Goal: Obtain resource: Obtain resource

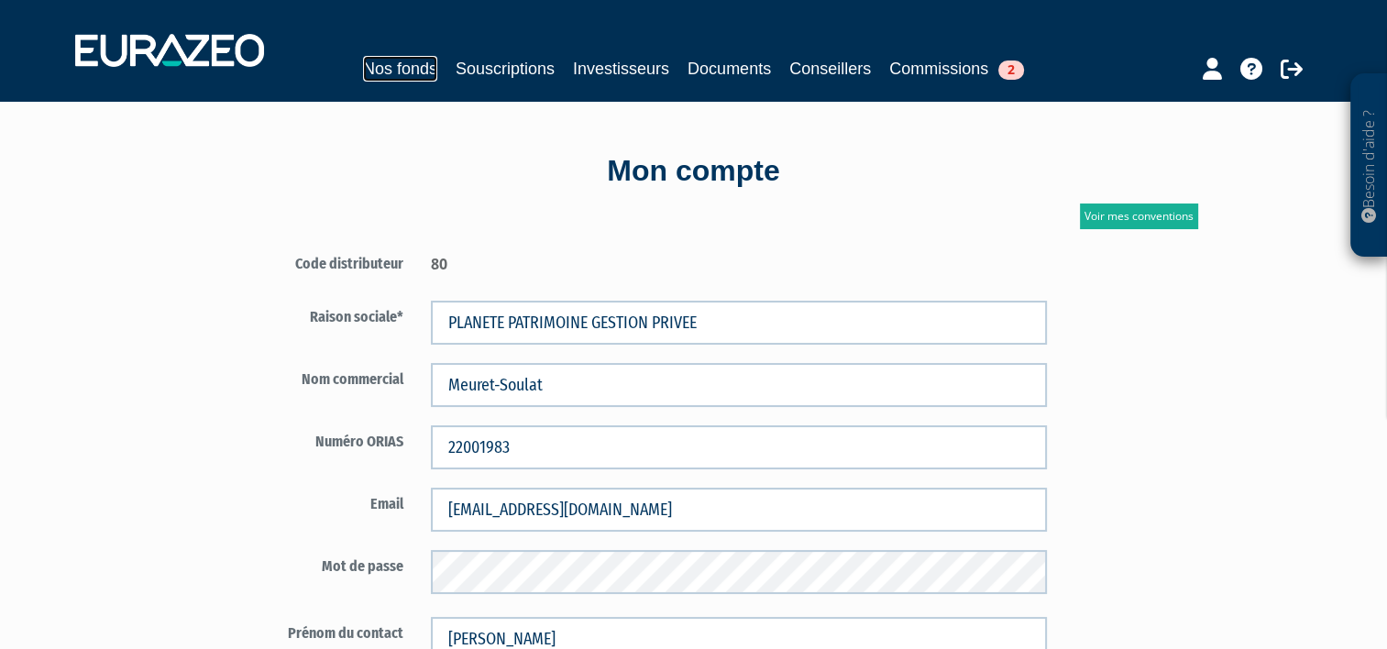
click at [403, 69] on link "Nos fonds" at bounding box center [400, 69] width 74 height 26
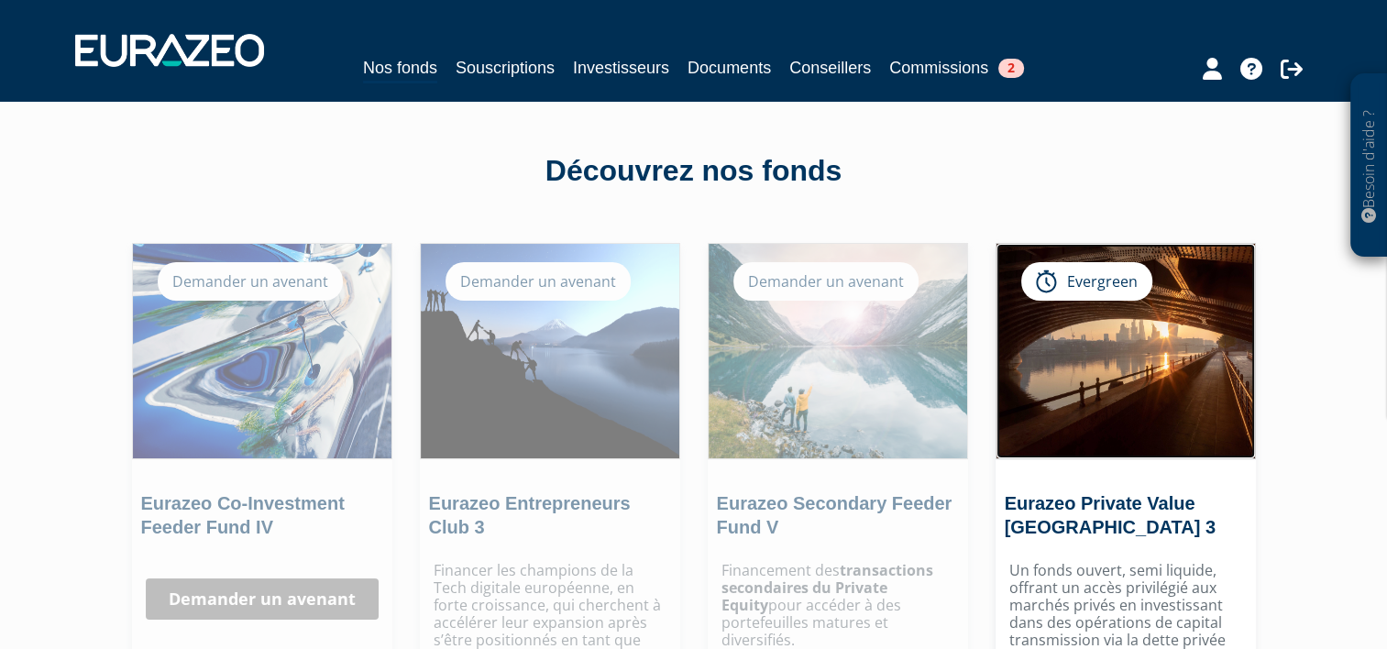
click at [1074, 389] on img at bounding box center [1125, 351] width 258 height 214
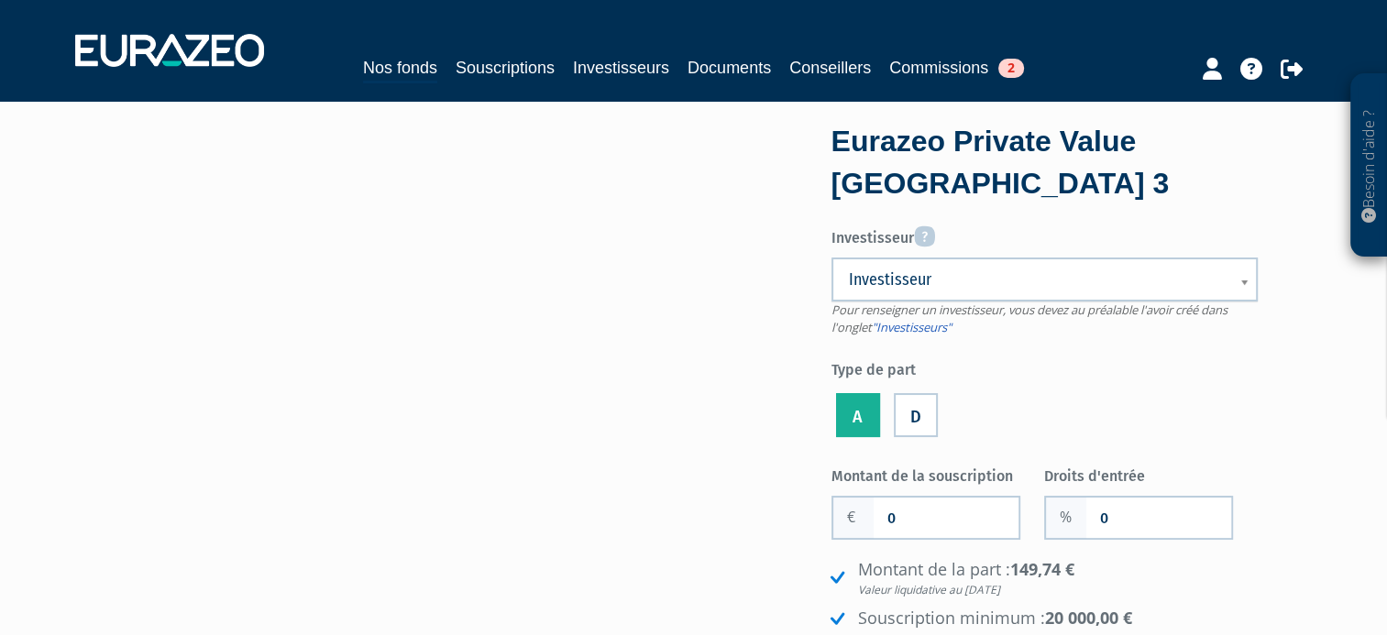
click at [918, 410] on label "D" at bounding box center [915, 415] width 44 height 44
click at [0, 0] on input "D" at bounding box center [0, 0] width 0 height 0
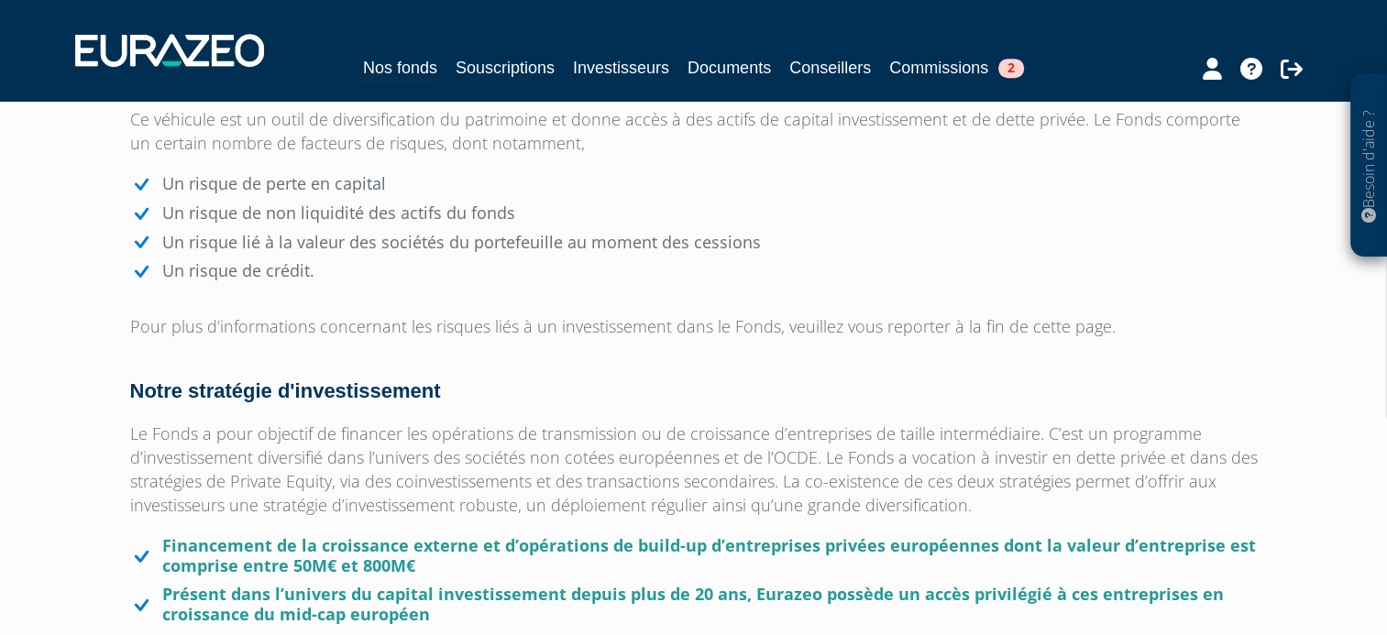
scroll to position [940, 0]
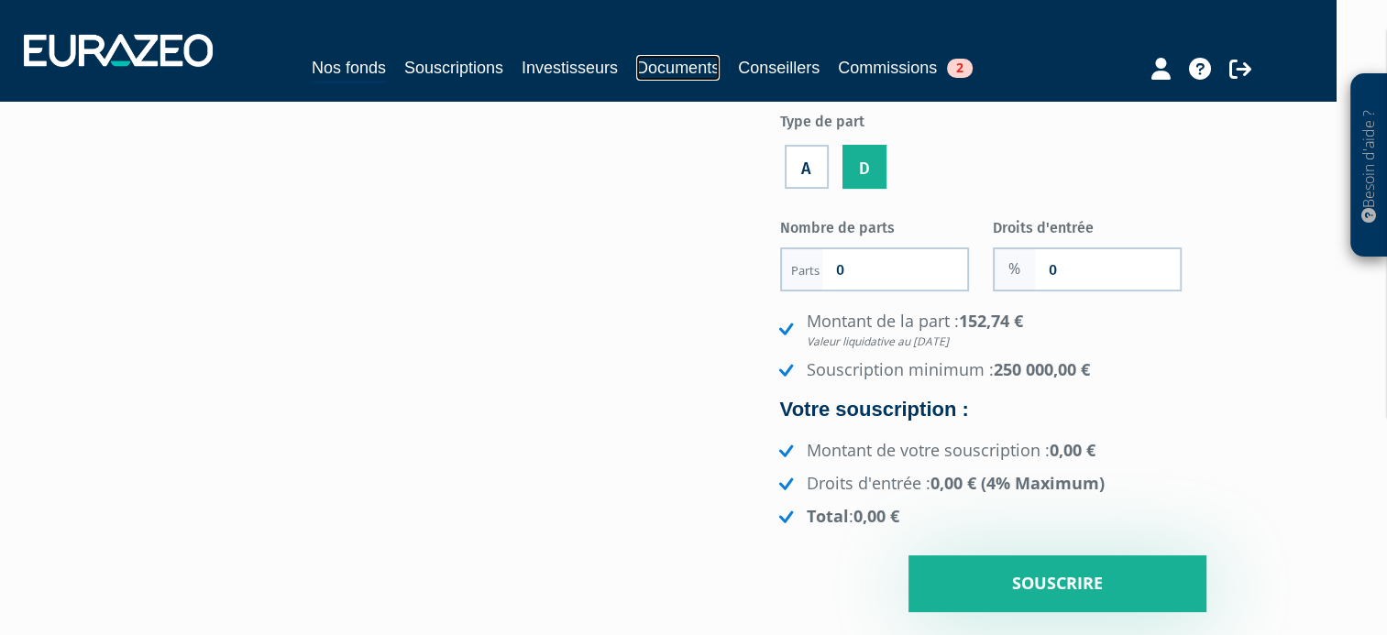
click at [653, 69] on link "Documents" at bounding box center [677, 68] width 83 height 26
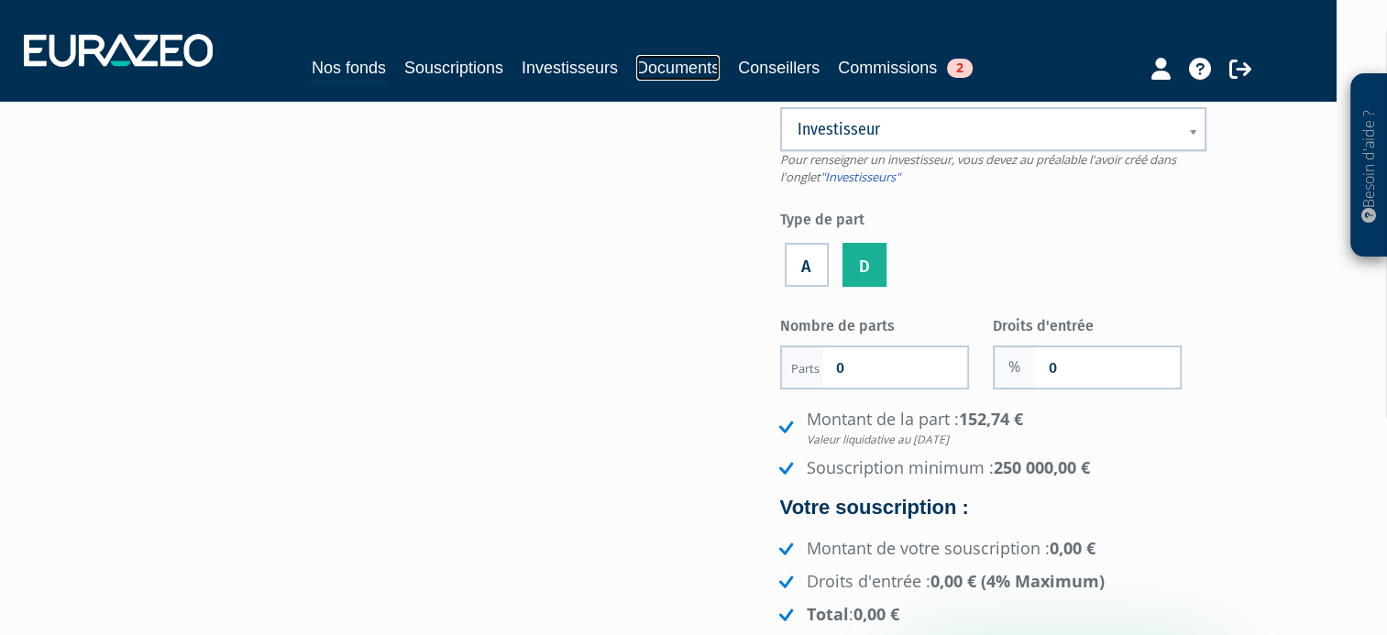
scroll to position [150, 51]
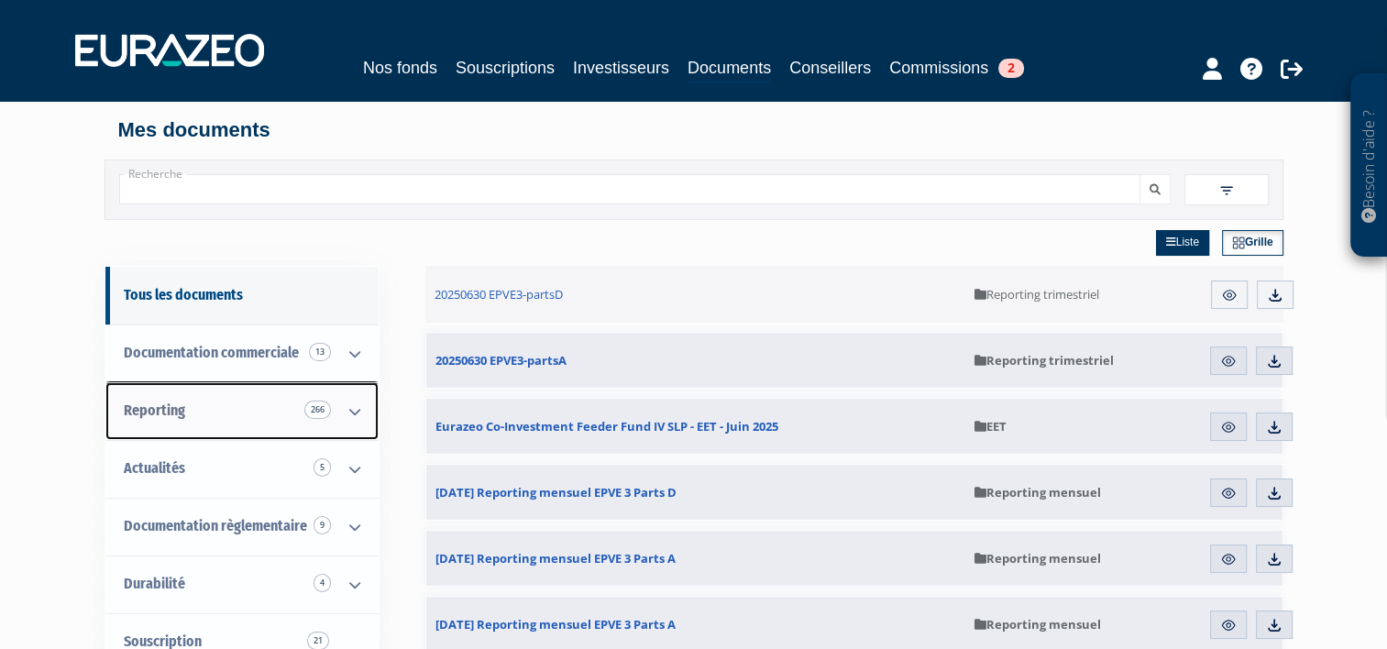
click at [353, 401] on icon at bounding box center [355, 411] width 48 height 57
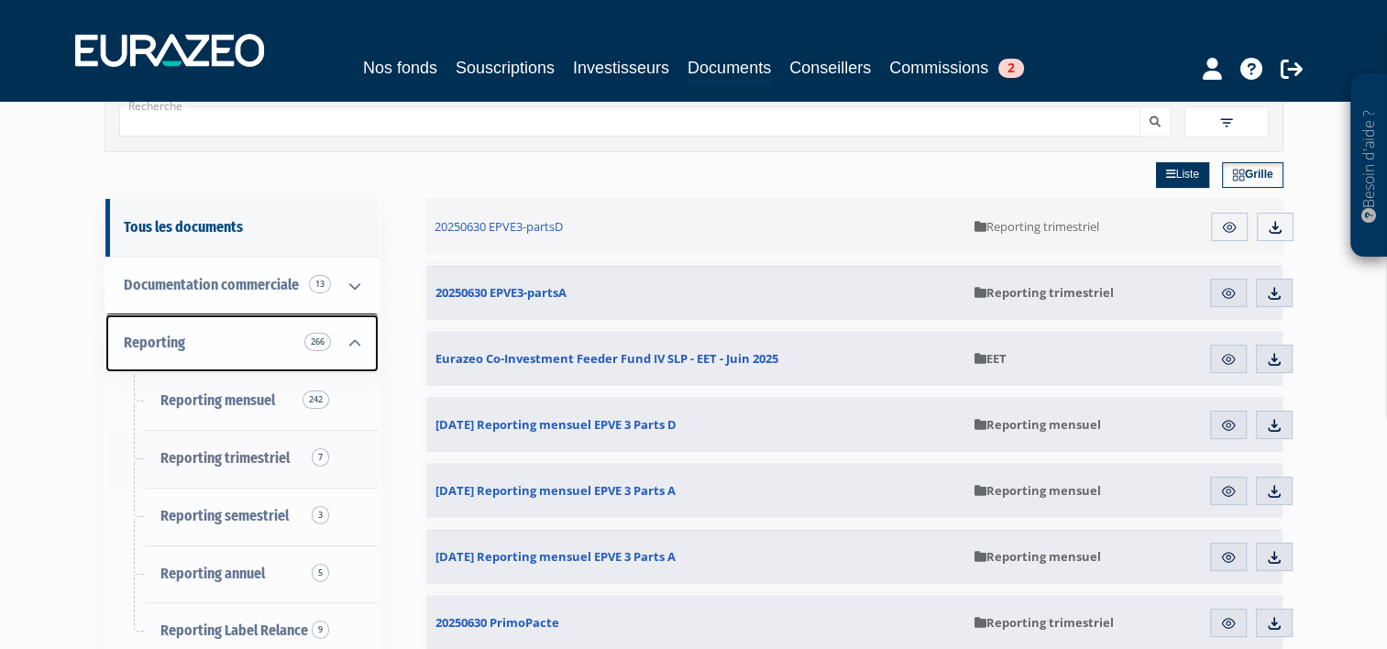
scroll to position [76, 0]
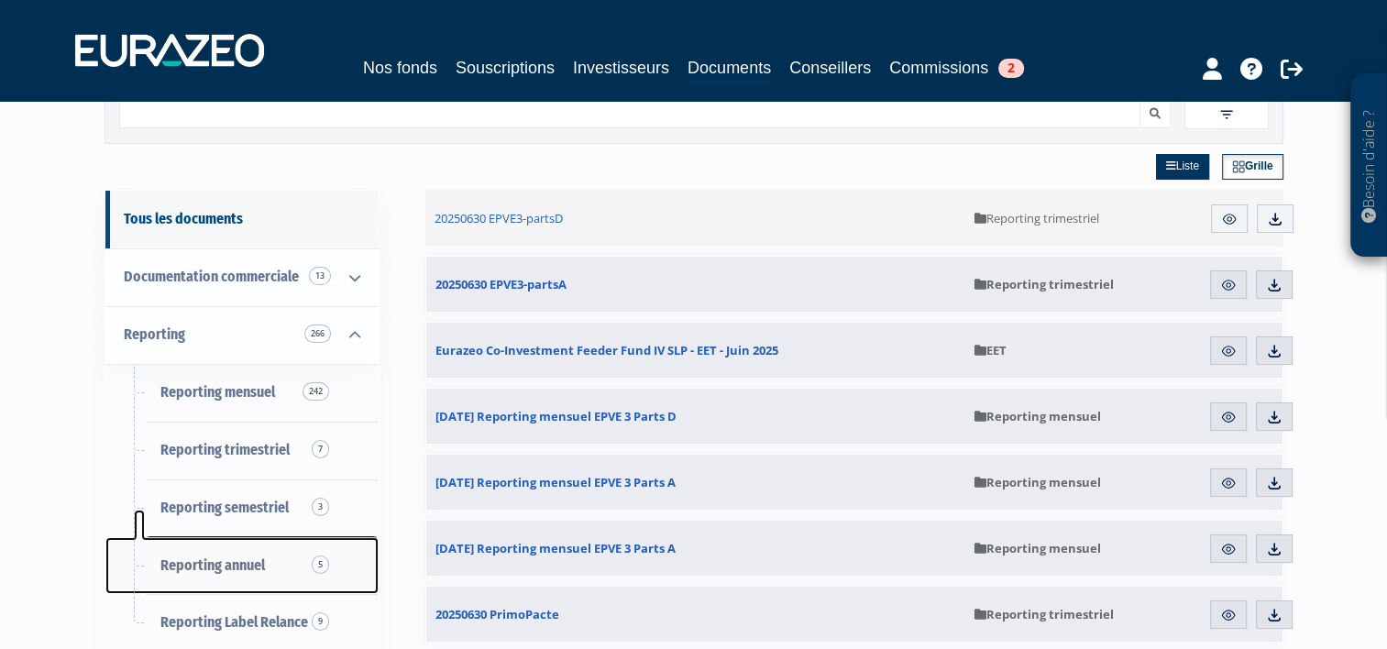
click at [255, 557] on span "Reporting annuel 5" at bounding box center [212, 564] width 104 height 17
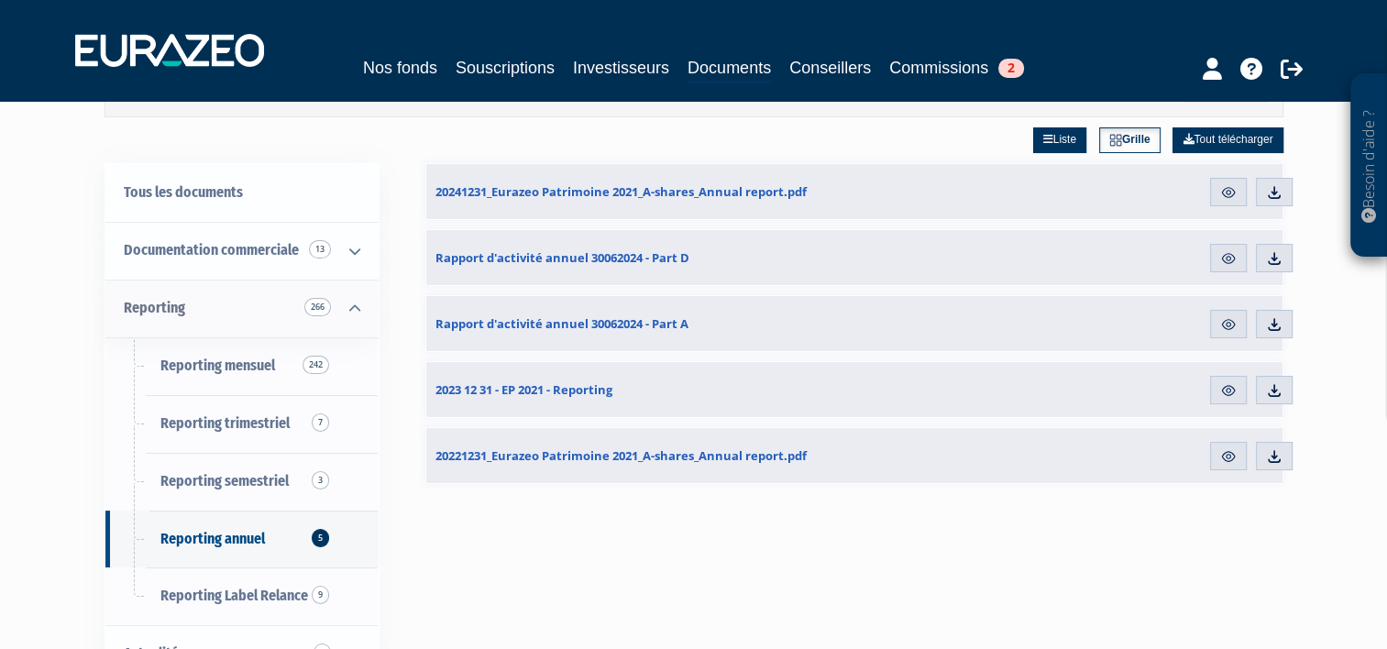
scroll to position [109, 0]
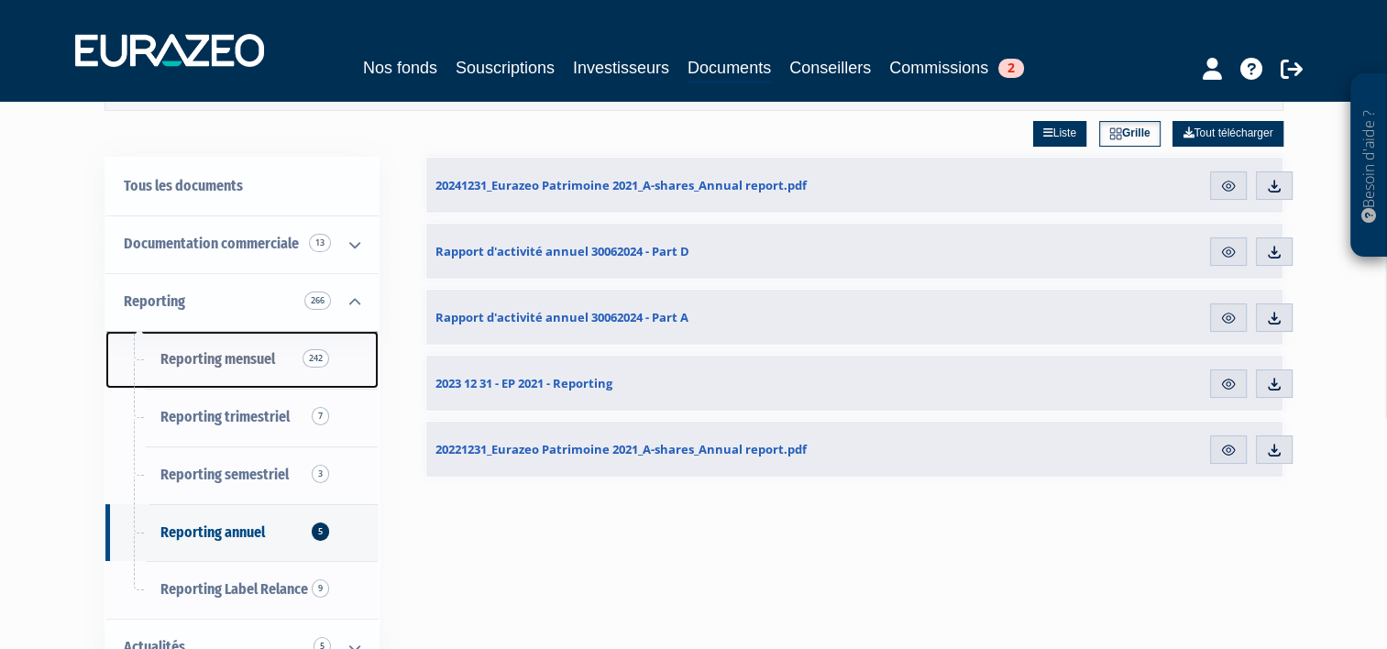
click at [216, 354] on span "Reporting mensuel 242" at bounding box center [217, 358] width 115 height 17
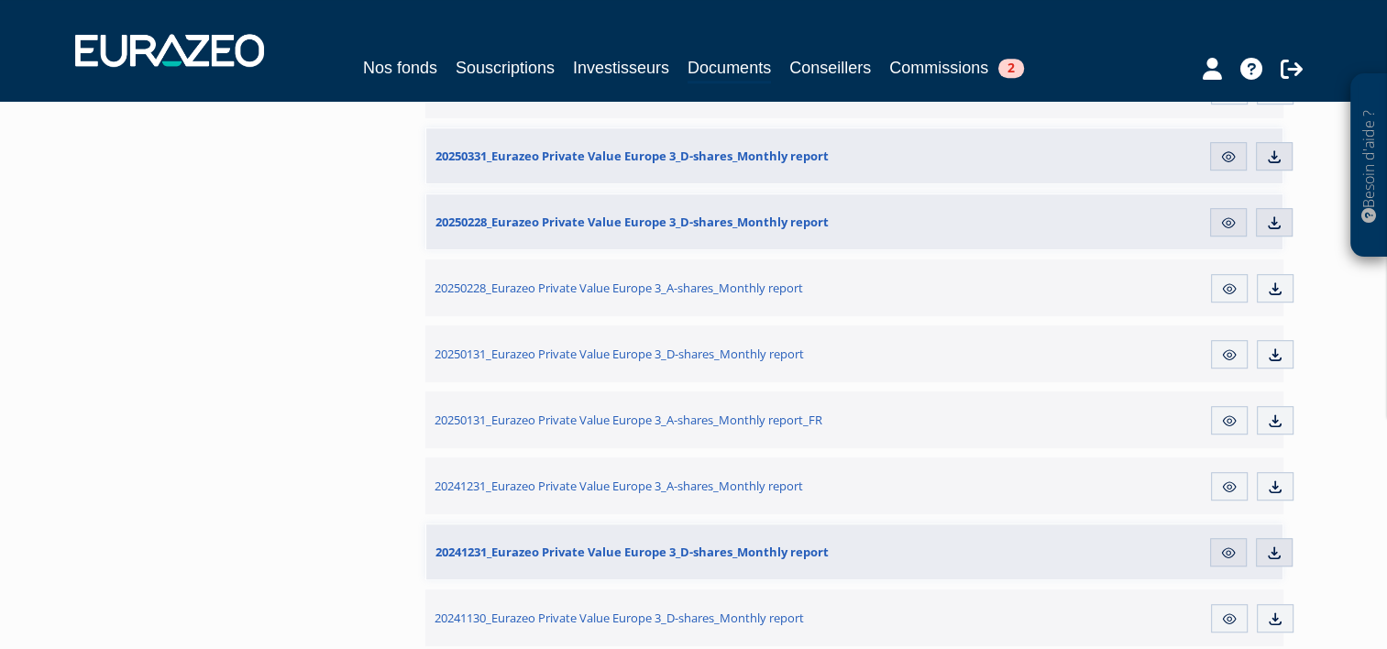
scroll to position [1129, 0]
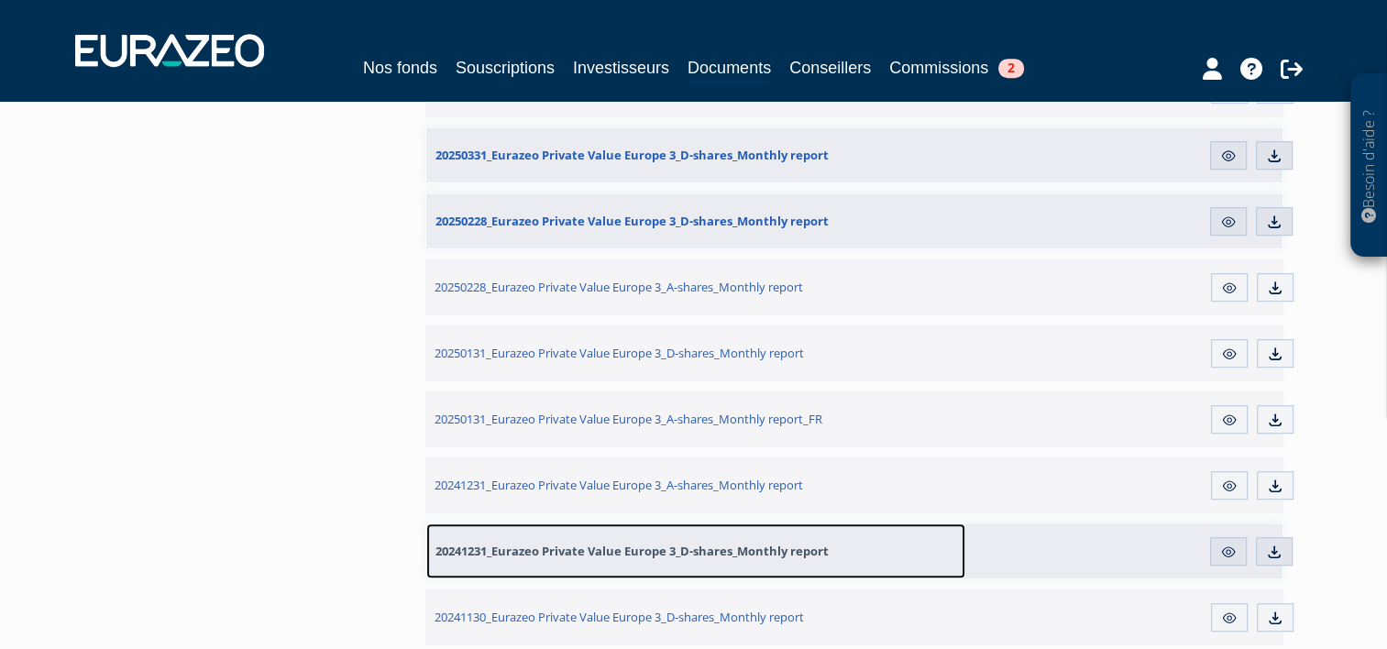
click at [594, 554] on span "20241231_Eurazeo Private Value Europe 3_D-shares_Monthly report" at bounding box center [631, 551] width 393 height 16
